Goal: Transaction & Acquisition: Obtain resource

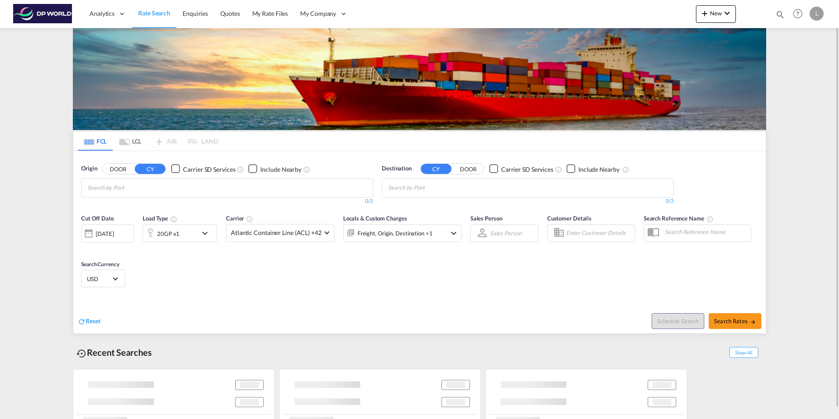
click at [119, 189] on input "Chips input." at bounding box center [128, 188] width 83 height 14
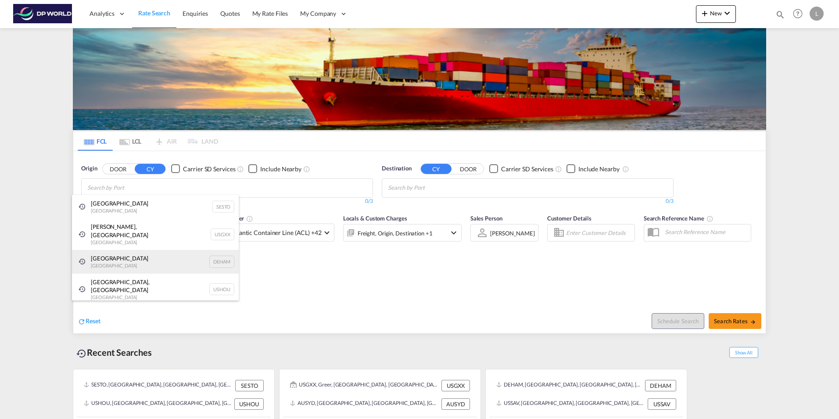
click at [115, 253] on div "[GEOGRAPHIC_DATA] [GEOGRAPHIC_DATA] DEHAM" at bounding box center [155, 262] width 167 height 24
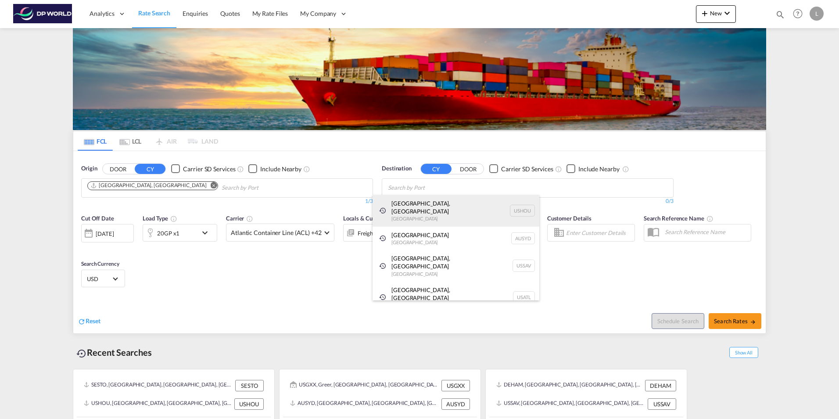
click at [410, 207] on div "[GEOGRAPHIC_DATA], [GEOGRAPHIC_DATA] [GEOGRAPHIC_DATA] USHOU" at bounding box center [456, 211] width 167 height 32
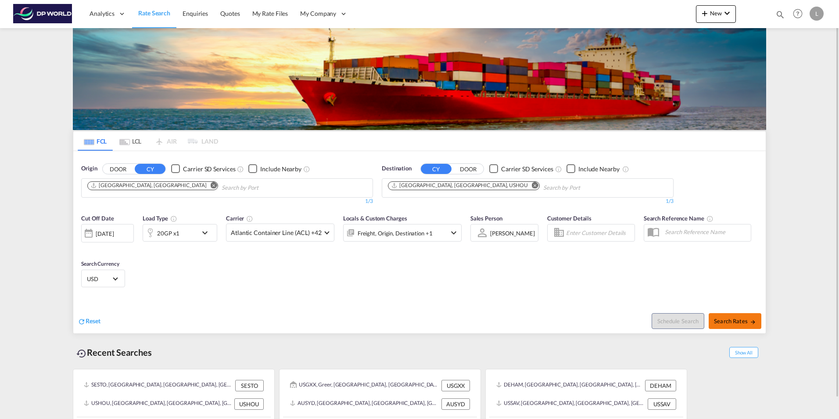
click at [731, 322] on span "Search Rates" at bounding box center [735, 320] width 42 height 7
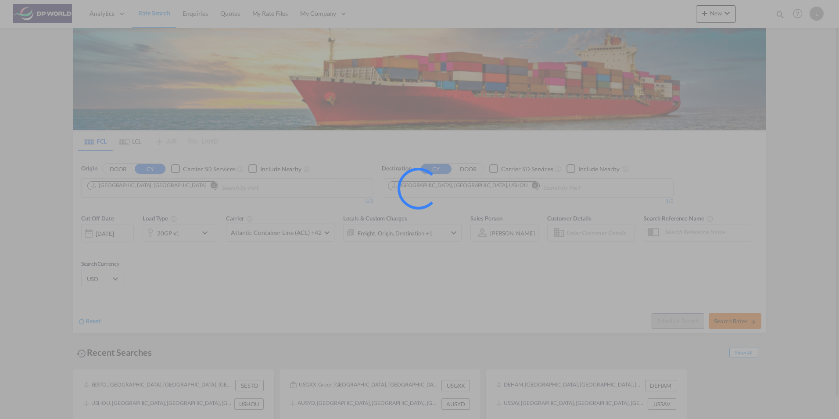
type input "DEHAM to USHOU / [DATE]"
